Goal: Information Seeking & Learning: Learn about a topic

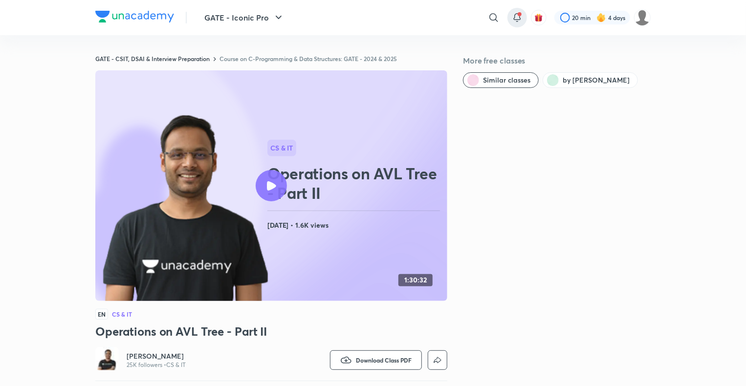
click at [519, 14] on span at bounding box center [520, 14] width 4 height 4
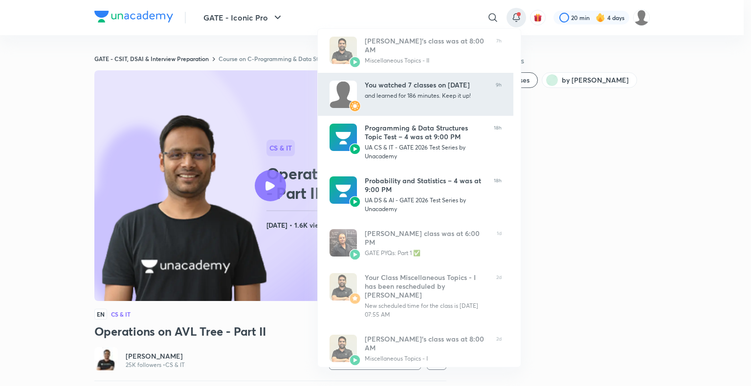
click at [409, 99] on div "You watched 7 classes on September 03 and learned for 186 minutes. Keep it up!" at bounding box center [426, 94] width 123 height 27
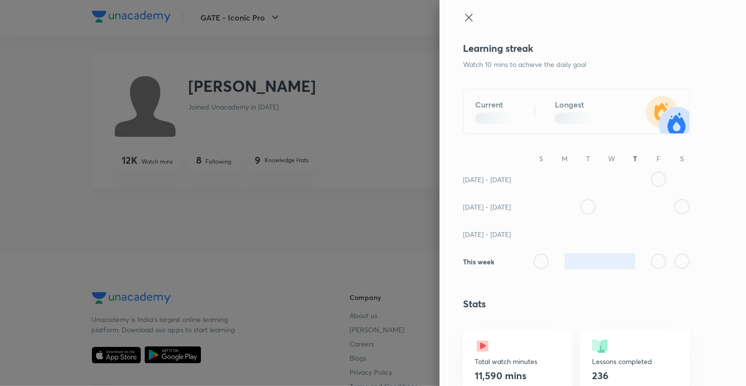
click at [463, 13] on icon at bounding box center [469, 18] width 12 height 12
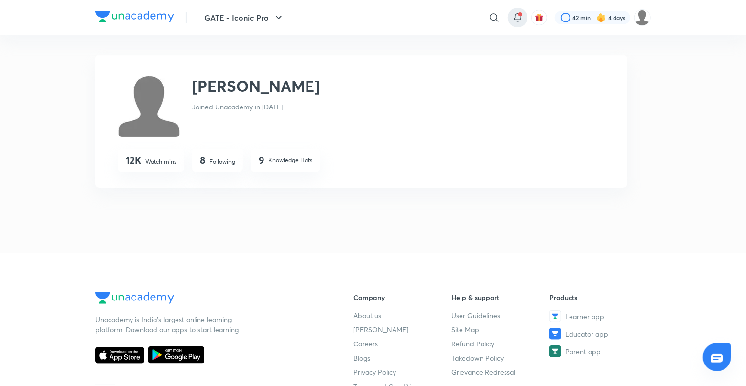
click at [518, 13] on span at bounding box center [520, 14] width 4 height 4
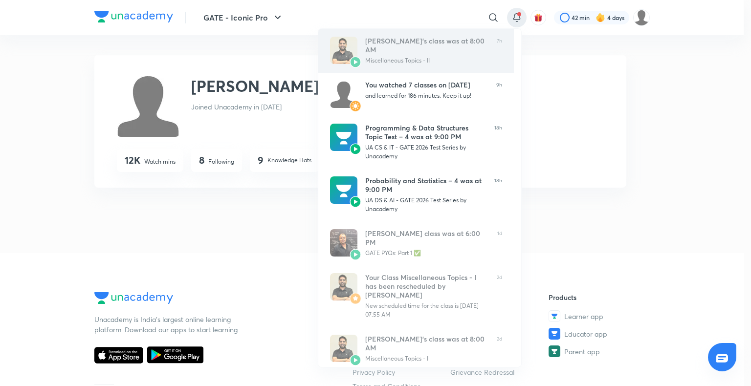
click at [451, 60] on div "Miscellaneous Topics - II" at bounding box center [427, 60] width 124 height 9
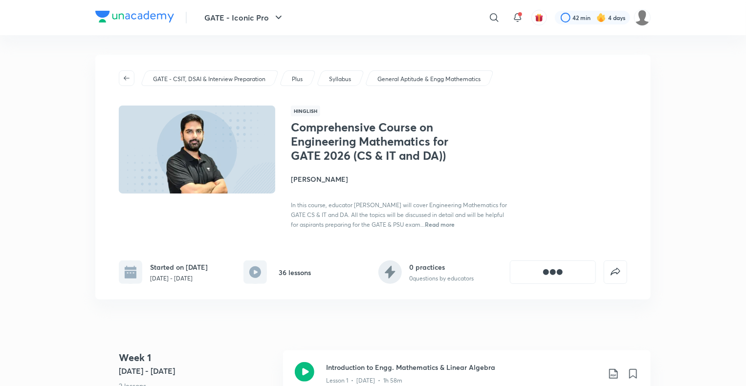
click at [128, 75] on icon "button" at bounding box center [127, 78] width 8 height 8
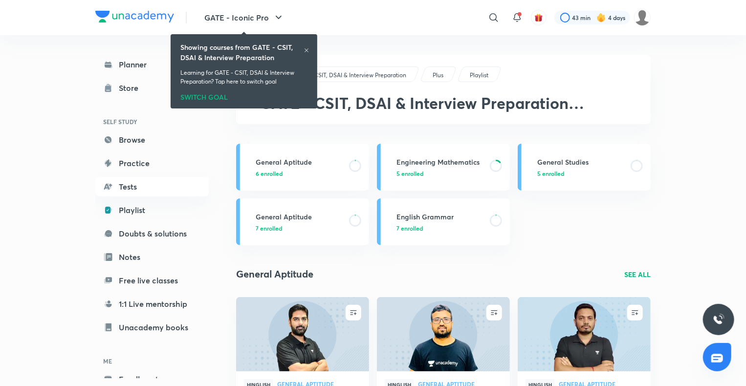
click at [306, 50] on icon at bounding box center [307, 50] width 6 height 6
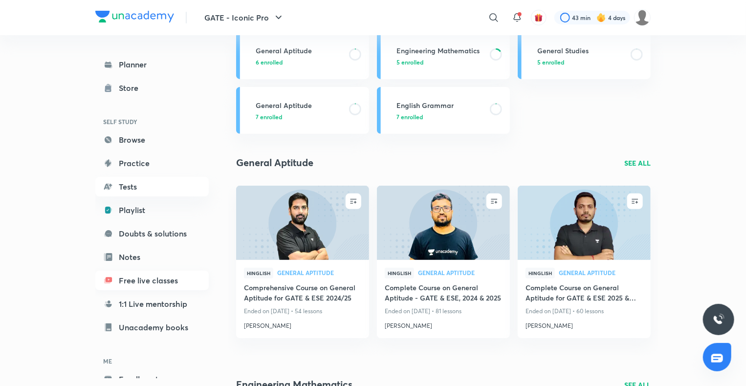
scroll to position [115, 0]
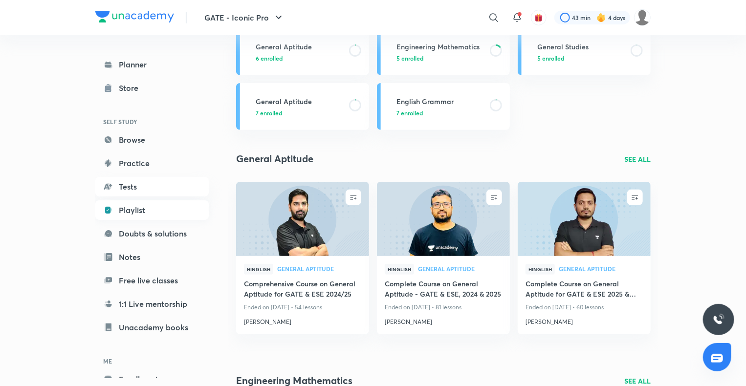
click at [137, 216] on link "Playlist" at bounding box center [151, 210] width 113 height 20
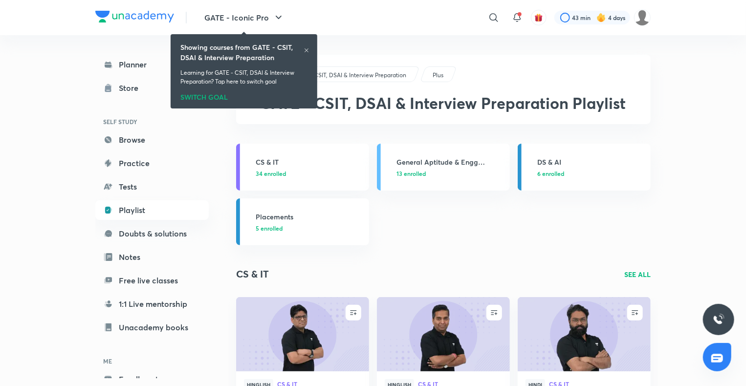
click at [308, 48] on icon at bounding box center [307, 50] width 6 height 6
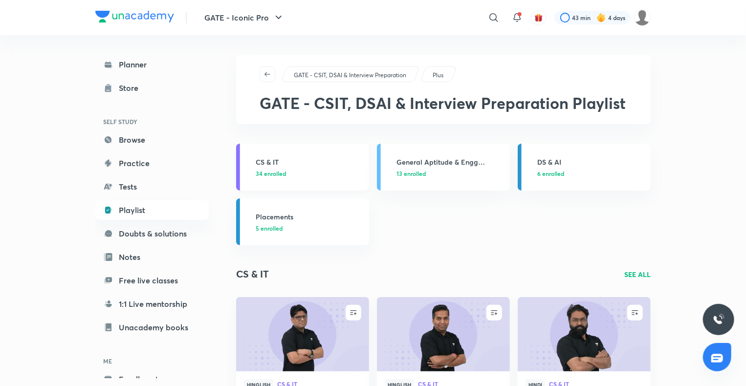
click at [282, 164] on h3 "CS & IT" at bounding box center [310, 162] width 108 height 10
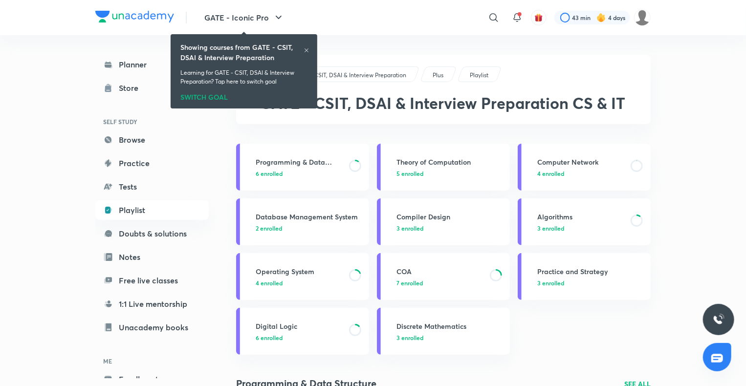
click at [282, 164] on h3 "Programming & Data Structure" at bounding box center [300, 162] width 88 height 10
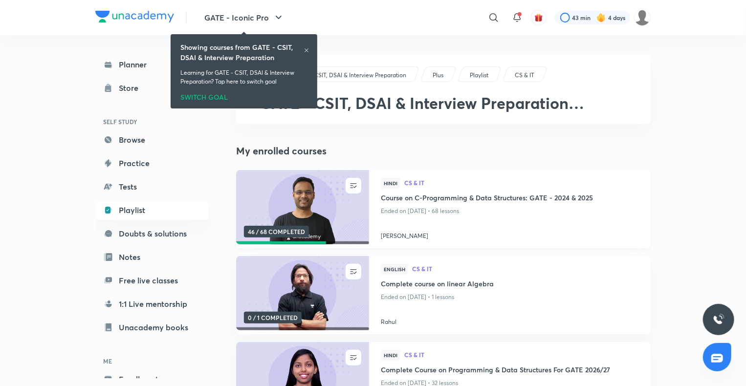
click at [408, 197] on h4 "Course on C-Programming & Data Structures: GATE - 2024 & 2025" at bounding box center [510, 199] width 258 height 12
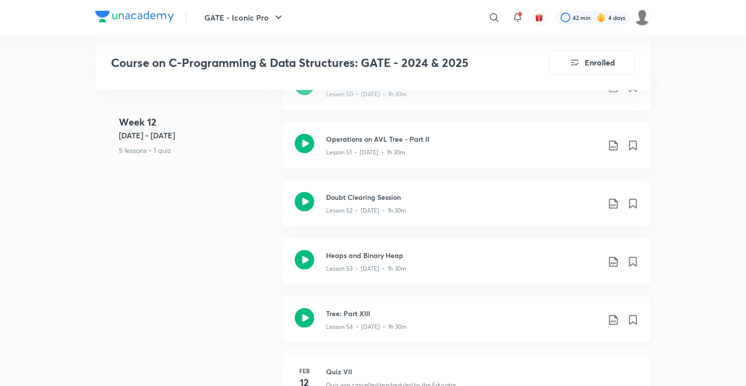
scroll to position [4200, 0]
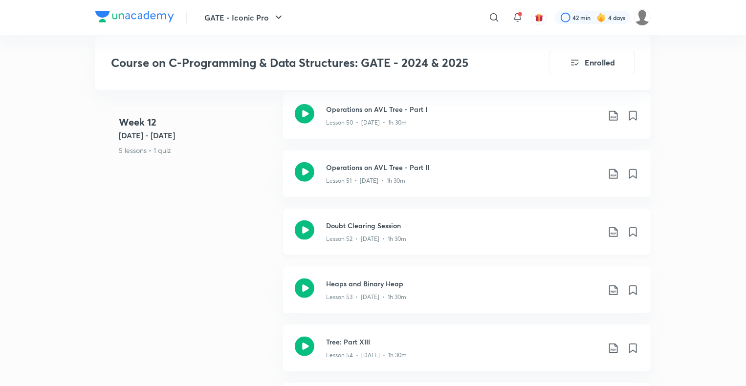
click at [370, 226] on h3 "Doubt Clearing Session" at bounding box center [463, 226] width 274 height 10
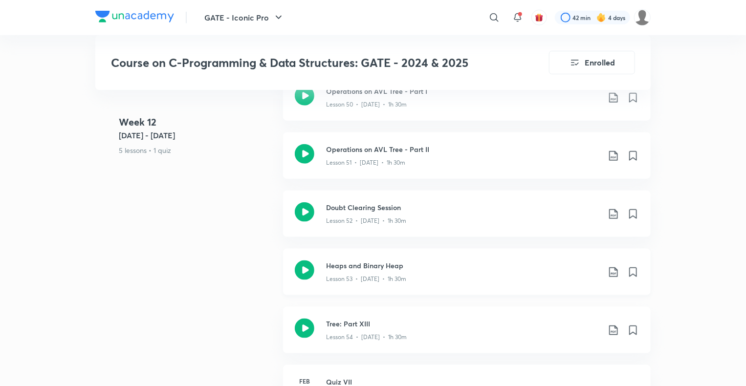
scroll to position [4295, 0]
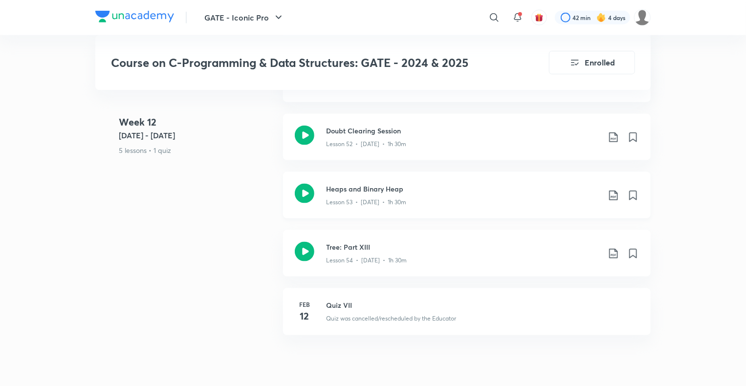
click at [343, 191] on h3 "Heaps and Binary Heap" at bounding box center [463, 189] width 274 height 10
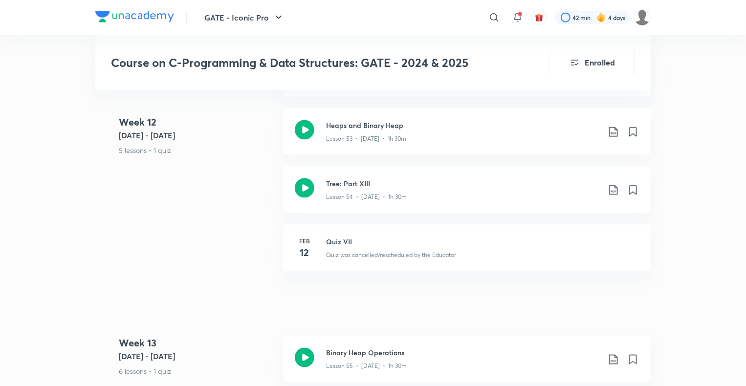
scroll to position [4359, 0]
click at [363, 182] on h3 "Tree: Part XIII" at bounding box center [463, 183] width 274 height 10
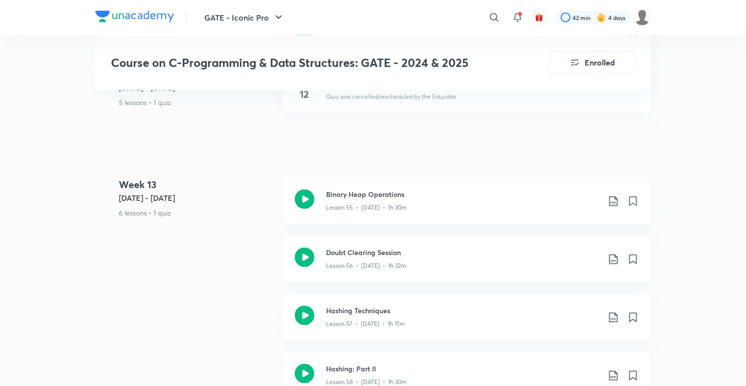
scroll to position [4516, 0]
click at [366, 195] on h3 "Binary Heap Operations" at bounding box center [463, 196] width 274 height 10
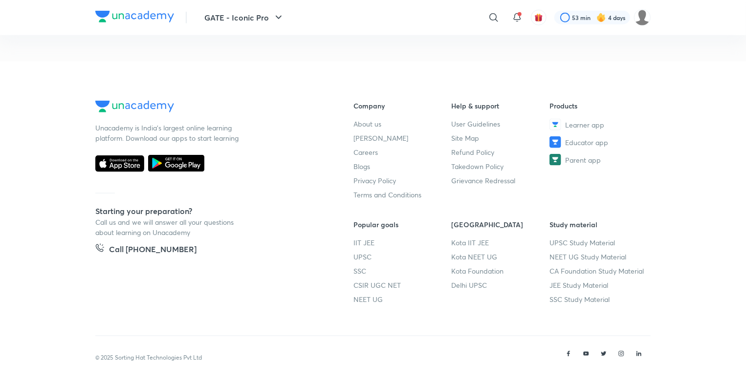
scroll to position [508, 0]
